Goal: Transaction & Acquisition: Purchase product/service

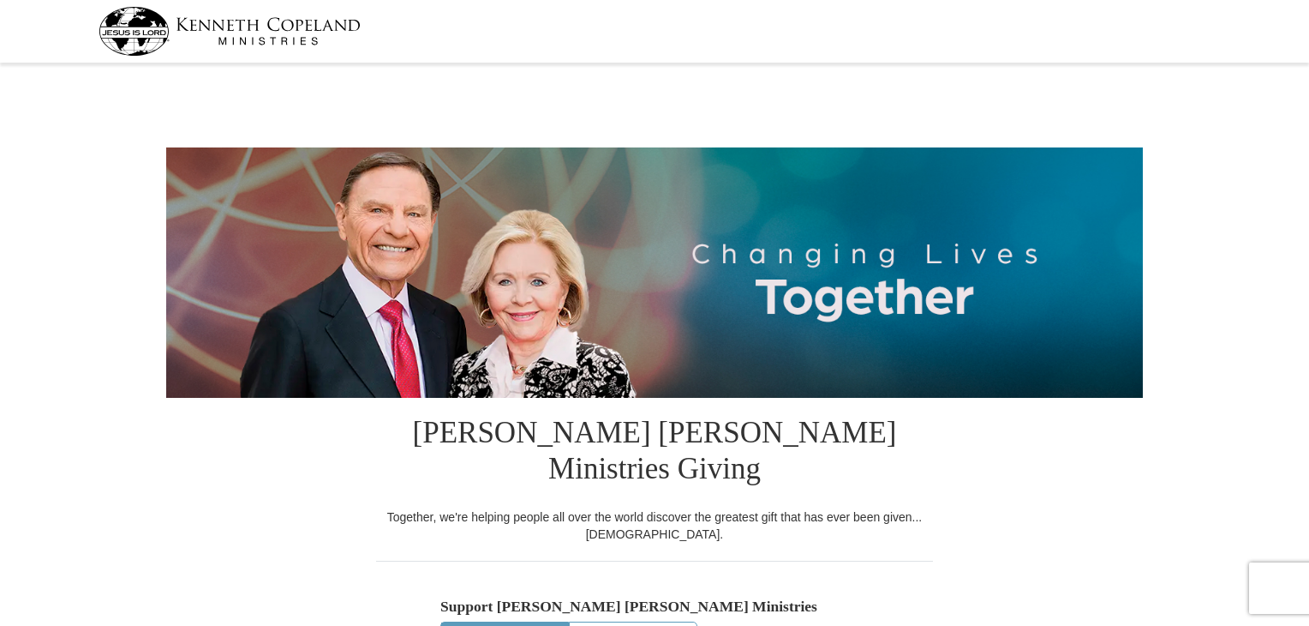
select select "MI"
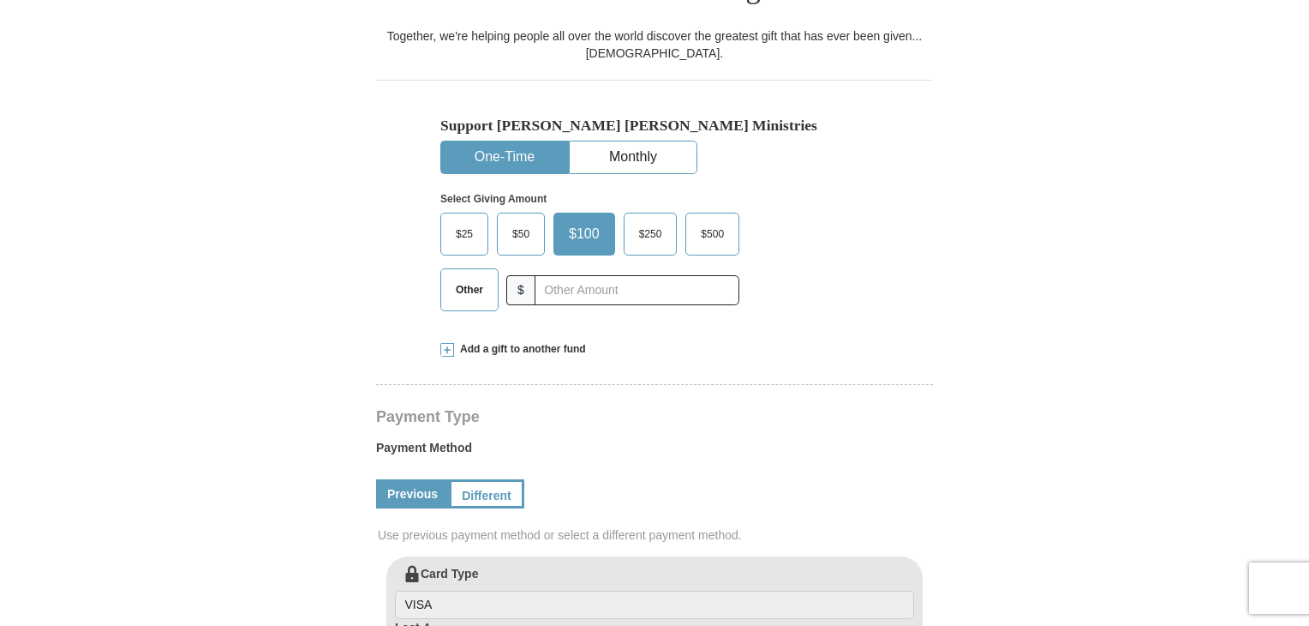
scroll to position [514, 0]
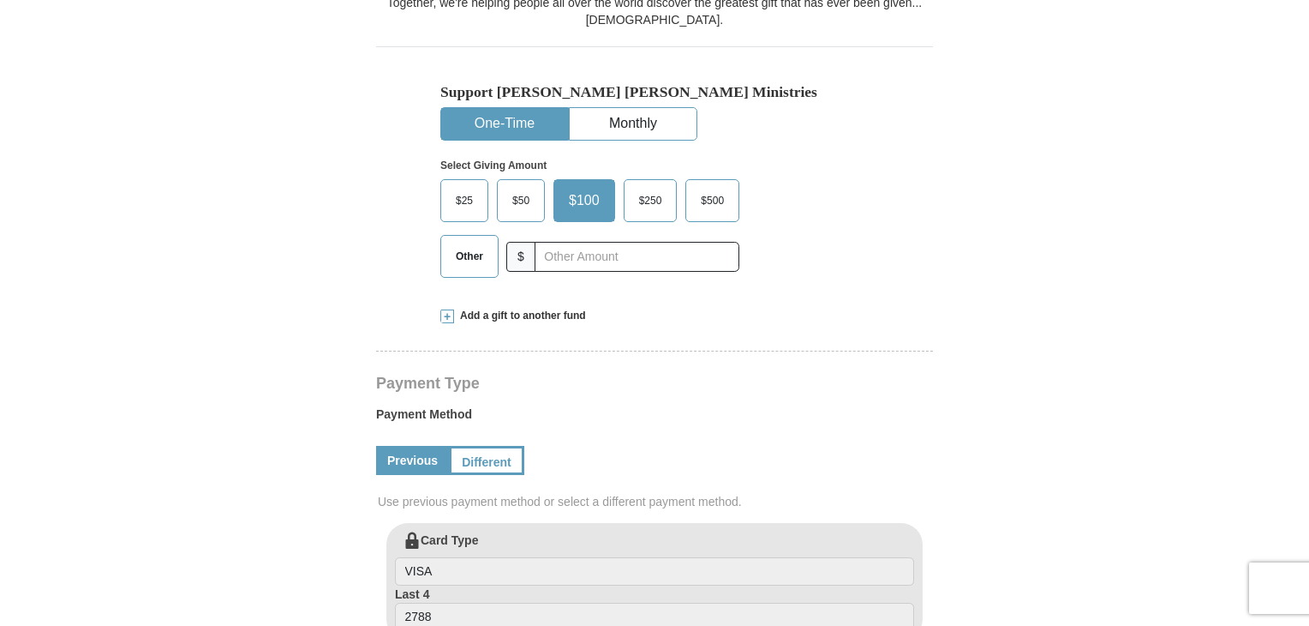
click at [532, 188] on span "$50" at bounding box center [521, 201] width 34 height 26
click at [0, 0] on input "$50" at bounding box center [0, 0] width 0 height 0
click at [522, 308] on span "Add a gift to another fund" at bounding box center [520, 315] width 132 height 15
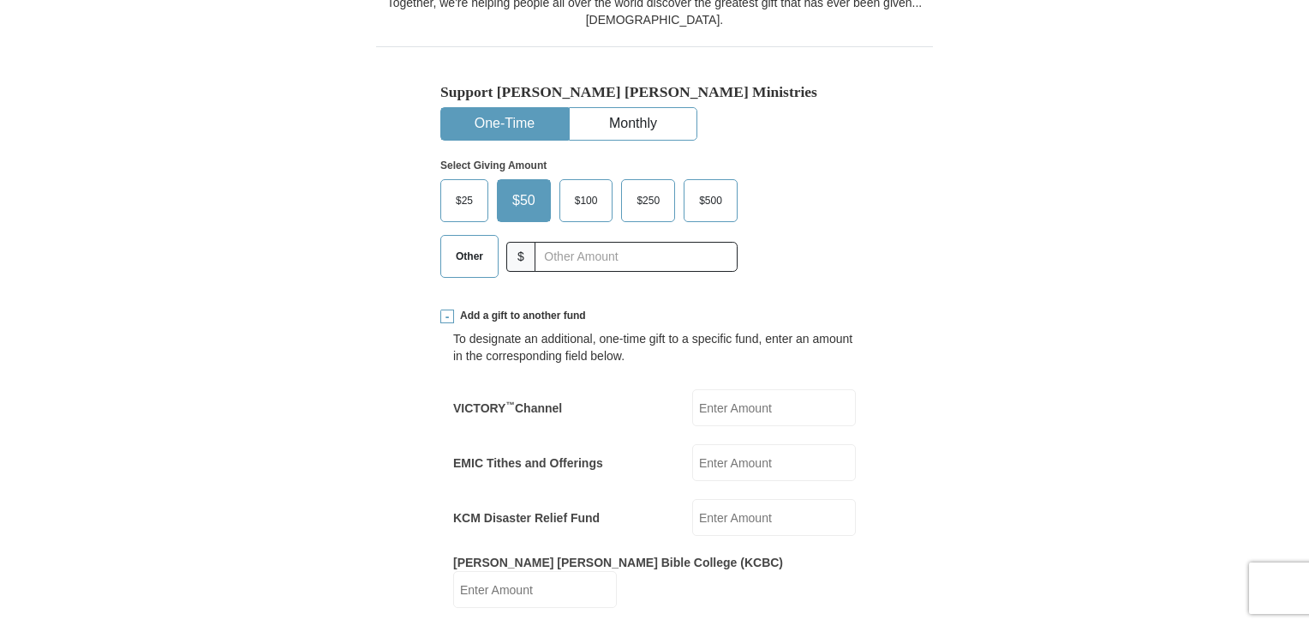
click at [704, 499] on input "KCM Disaster Relief Fund" at bounding box center [774, 517] width 164 height 37
type input "50.00"
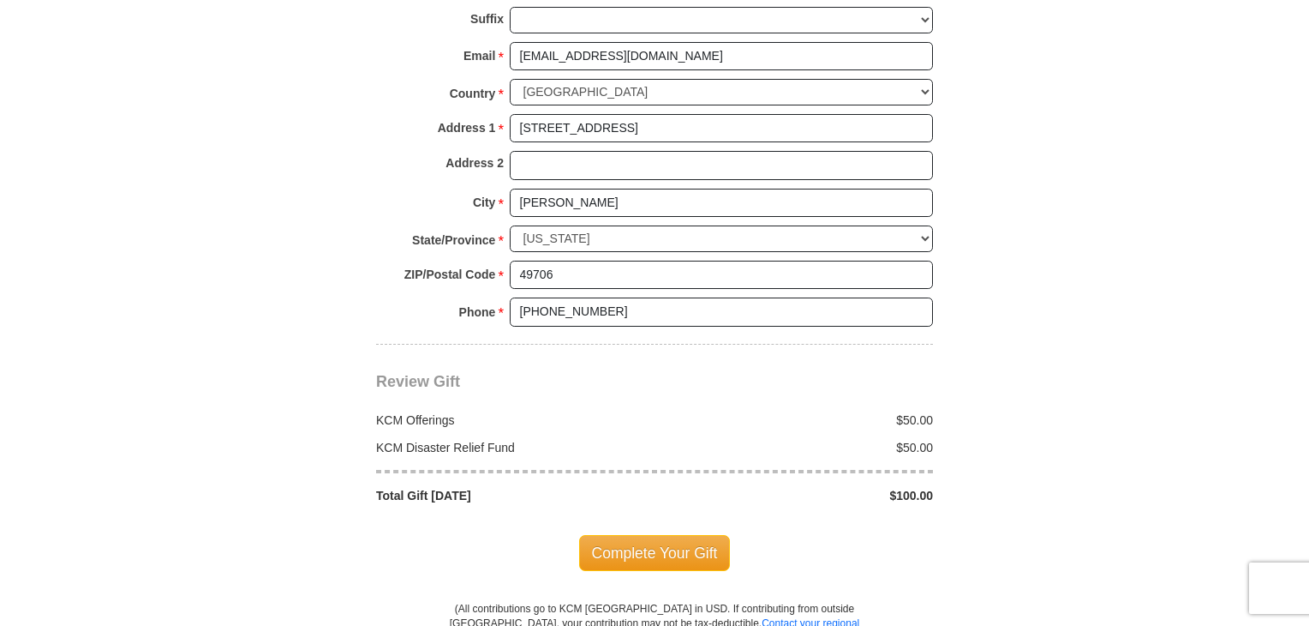
scroll to position [1645, 0]
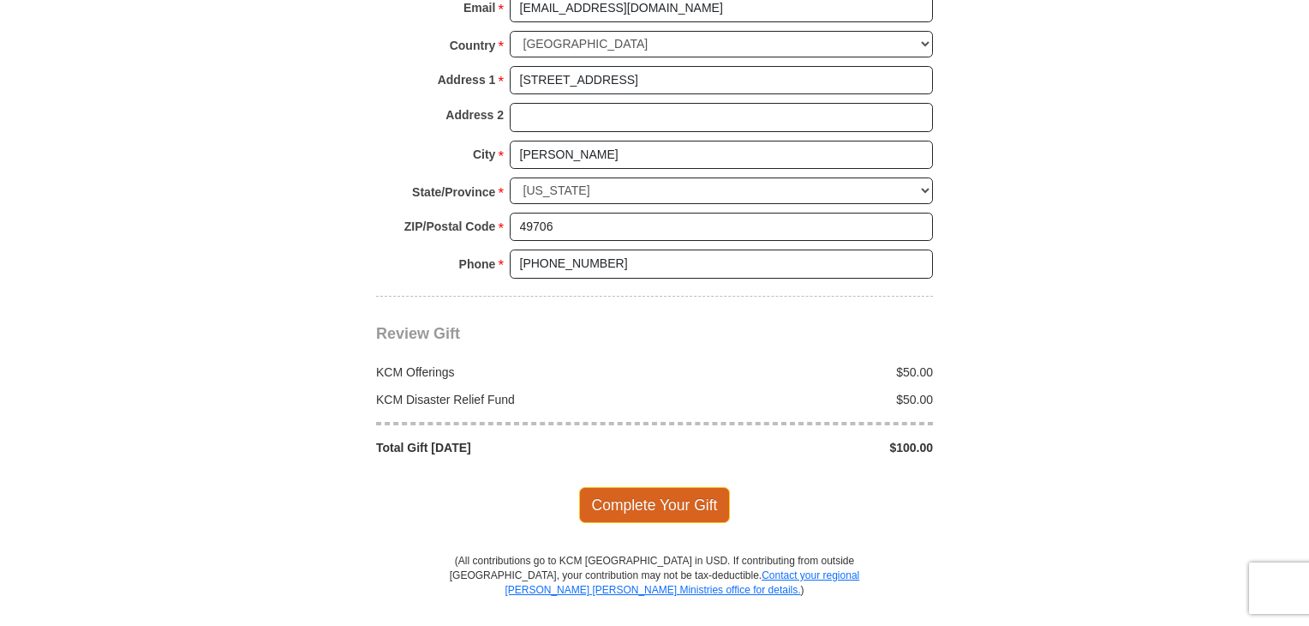
click at [678, 487] on span "Complete Your Gift" at bounding box center [655, 505] width 152 height 36
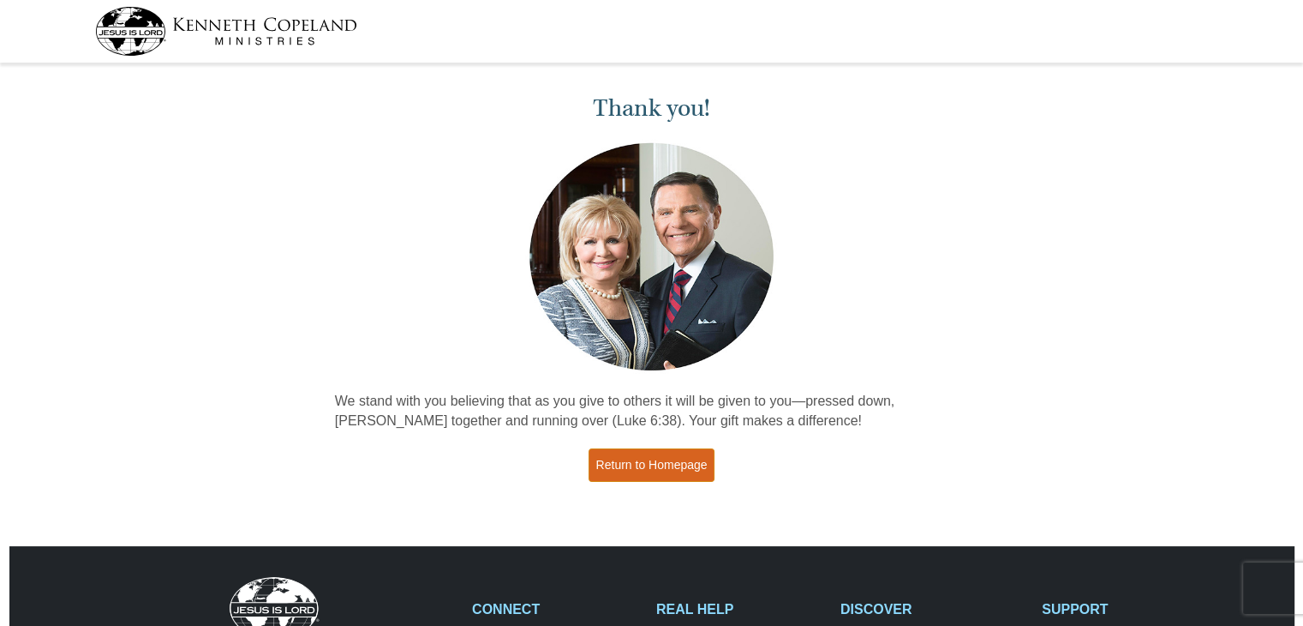
click at [682, 464] on link "Return to Homepage" at bounding box center [652, 464] width 127 height 33
